Goal: Information Seeking & Learning: Find specific page/section

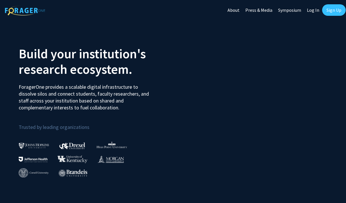
click at [309, 10] on link "Log In" at bounding box center [313, 10] width 18 height 20
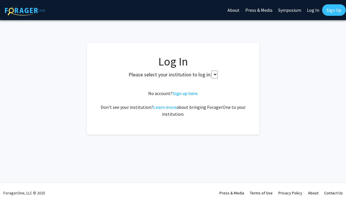
select select
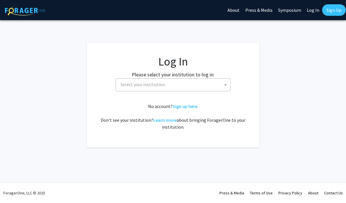
click at [212, 84] on span "Select your institution" at bounding box center [174, 85] width 112 height 12
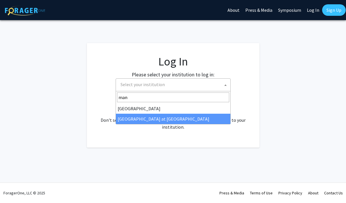
type input "man"
select select "18"
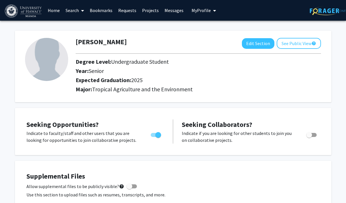
click at [51, 10] on link "Home" at bounding box center [54, 10] width 18 height 20
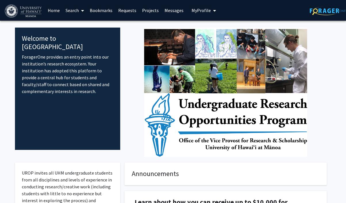
click at [75, 9] on link "Search" at bounding box center [75, 10] width 24 height 20
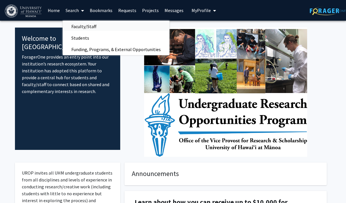
click at [81, 28] on span "Faculty/Staff" at bounding box center [84, 27] width 42 height 12
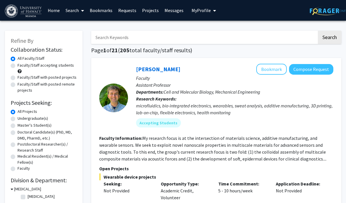
click at [28, 118] on label "Undergraduate(s)" at bounding box center [33, 119] width 30 height 6
click at [21, 118] on input "Undergraduate(s)" at bounding box center [20, 118] width 4 height 4
radio input "true"
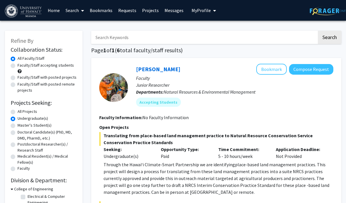
click at [18, 120] on label "Undergraduate(s)" at bounding box center [33, 119] width 30 height 6
click at [18, 119] on input "Undergraduate(s)" at bounding box center [20, 118] width 4 height 4
click at [18, 133] on label "Doctoral Candidate(s) (PhD, MD, DMD, PharmD, etc.)" at bounding box center [47, 135] width 59 height 12
click at [18, 133] on input "Doctoral Candidate(s) (PhD, MD, DMD, PharmD, etc.)" at bounding box center [20, 131] width 4 height 4
radio input "true"
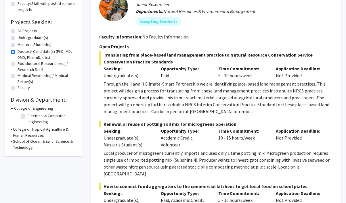
scroll to position [89, 0]
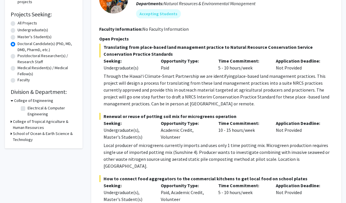
click at [12, 122] on div "College of Tropical Agriculture & Human Resources" at bounding box center [44, 125] width 66 height 12
click at [10, 123] on div "Refine By Collaboration Status: Collaboration Status All Faculty/Staff Collabor…" at bounding box center [44, 45] width 78 height 206
click at [11, 123] on icon at bounding box center [11, 122] width 1 height 6
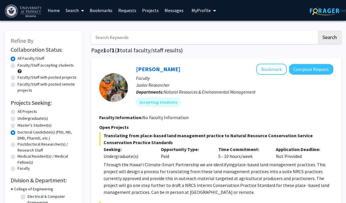
scroll to position [0, 0]
click at [18, 134] on label "Doctoral Candidate(s) (PhD, MD, DMD, PharmD, etc.)" at bounding box center [47, 135] width 59 height 12
click at [18, 133] on input "Doctoral Candidate(s) (PhD, MD, DMD, PharmD, etc.)" at bounding box center [20, 131] width 4 height 4
click at [18, 135] on label "Doctoral Candidate(s) (PhD, MD, DMD, PharmD, etc.)" at bounding box center [47, 135] width 59 height 12
click at [18, 133] on input "Doctoral Candidate(s) (PhD, MD, DMD, PharmD, etc.)" at bounding box center [20, 131] width 4 height 4
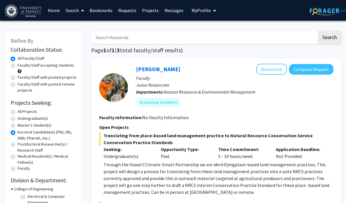
click at [18, 119] on label "Undergraduate(s)" at bounding box center [33, 119] width 30 height 6
click at [18, 119] on input "Undergraduate(s)" at bounding box center [20, 118] width 4 height 4
radio input "true"
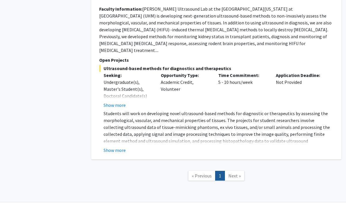
scroll to position [2277, 0]
click at [233, 173] on span "Next »" at bounding box center [234, 176] width 12 height 6
click at [216, 171] on link "1" at bounding box center [220, 176] width 10 height 10
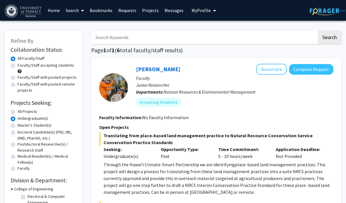
scroll to position [0, 0]
click at [162, 70] on link "[PERSON_NAME]" at bounding box center [158, 69] width 44 height 7
radio input "false"
radio input "true"
